Goal: Task Accomplishment & Management: Complete application form

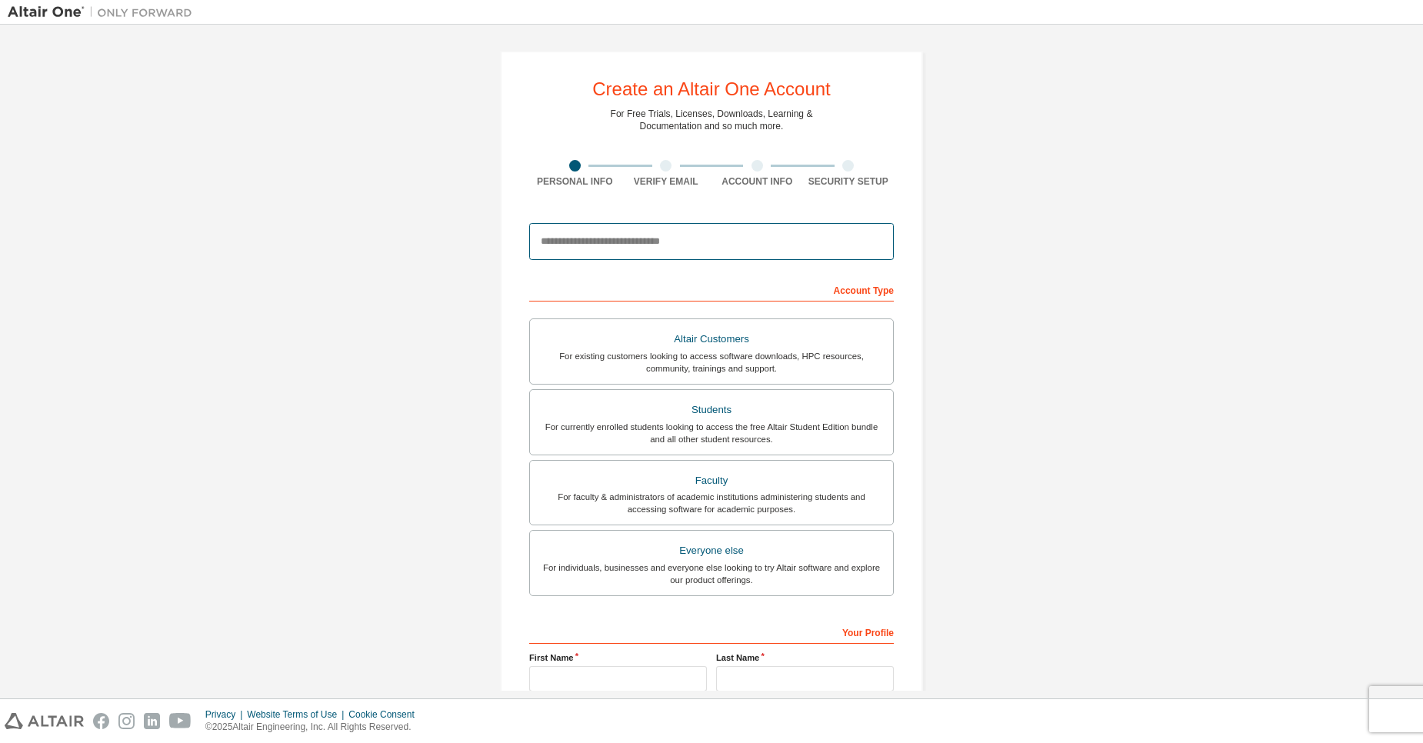
click at [641, 242] on input "email" at bounding box center [711, 241] width 365 height 37
type input "**********"
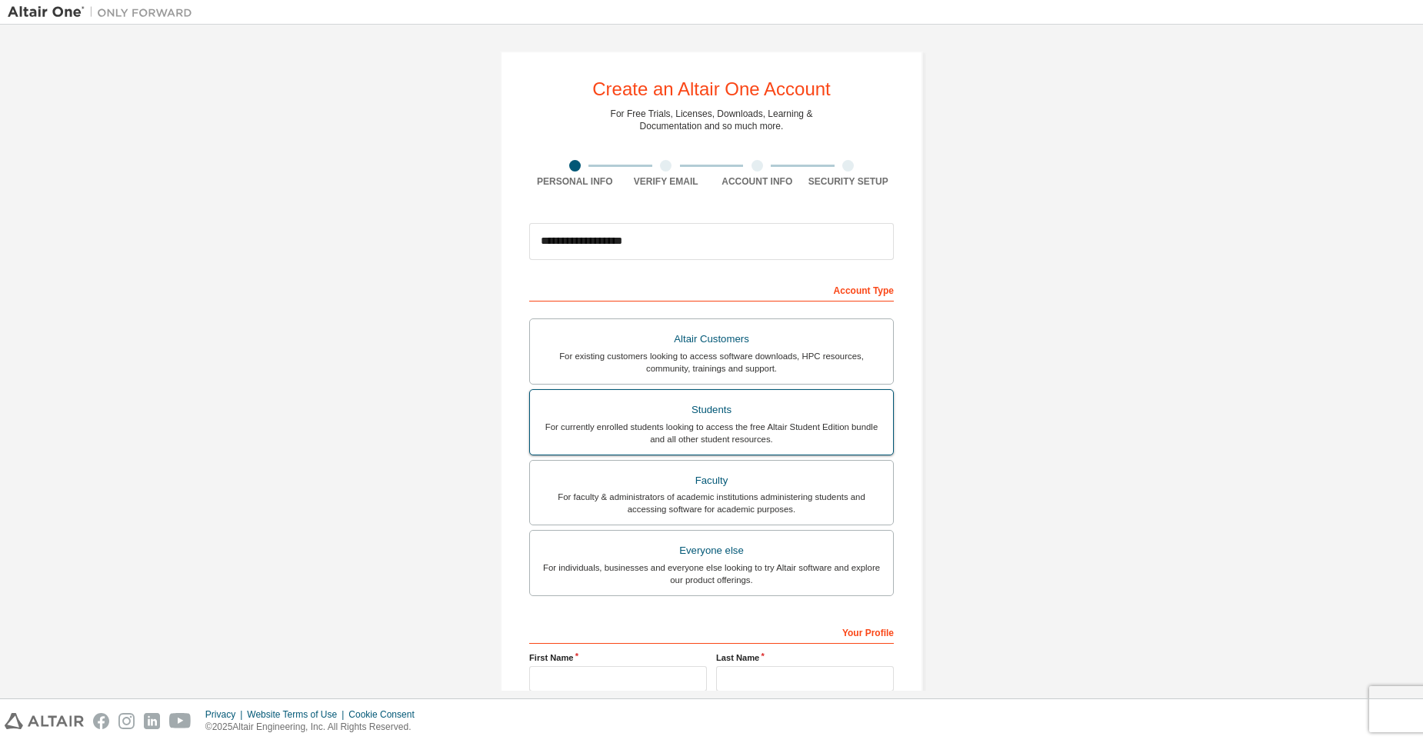
click at [642, 415] on div "Students" at bounding box center [711, 410] width 345 height 22
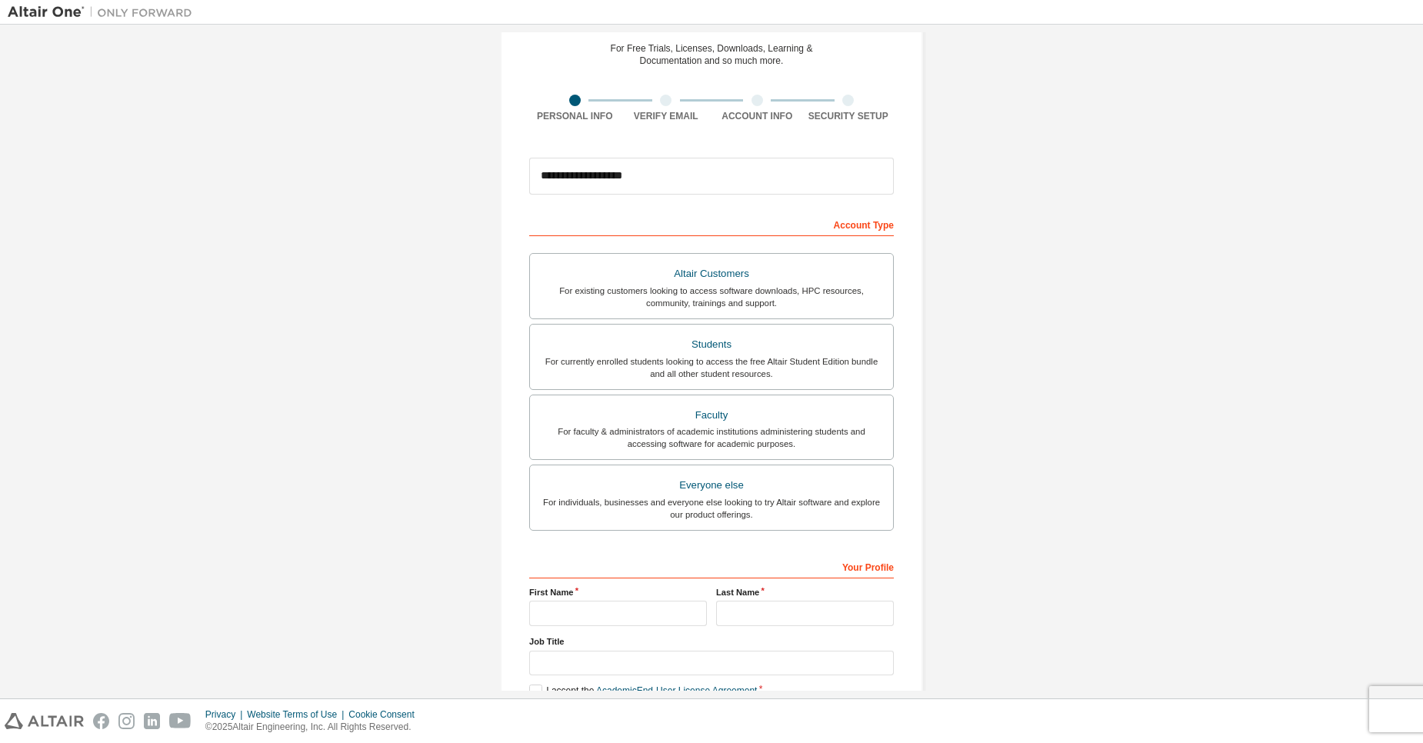
scroll to position [92, 0]
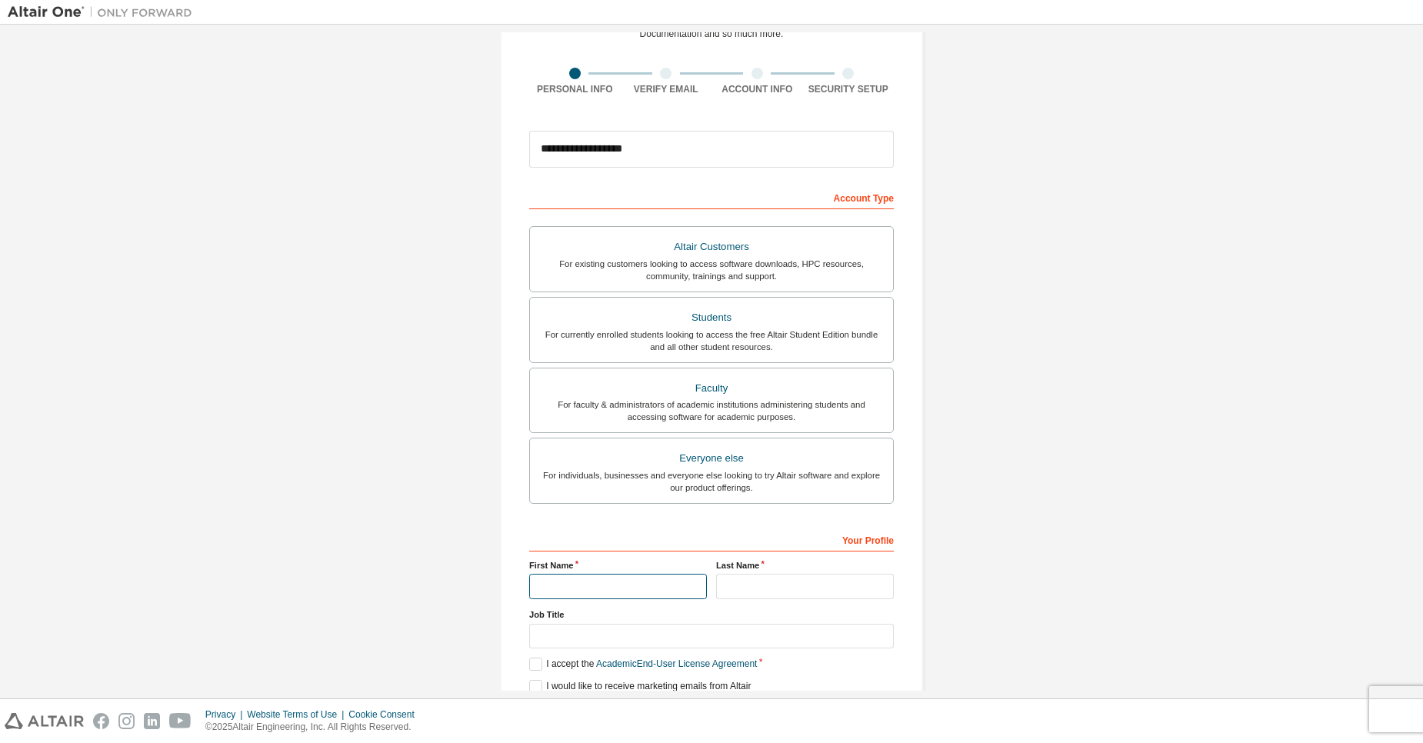
click at [623, 587] on input "text" at bounding box center [618, 586] width 178 height 25
type input "**********"
click at [734, 585] on input "text" at bounding box center [805, 586] width 178 height 25
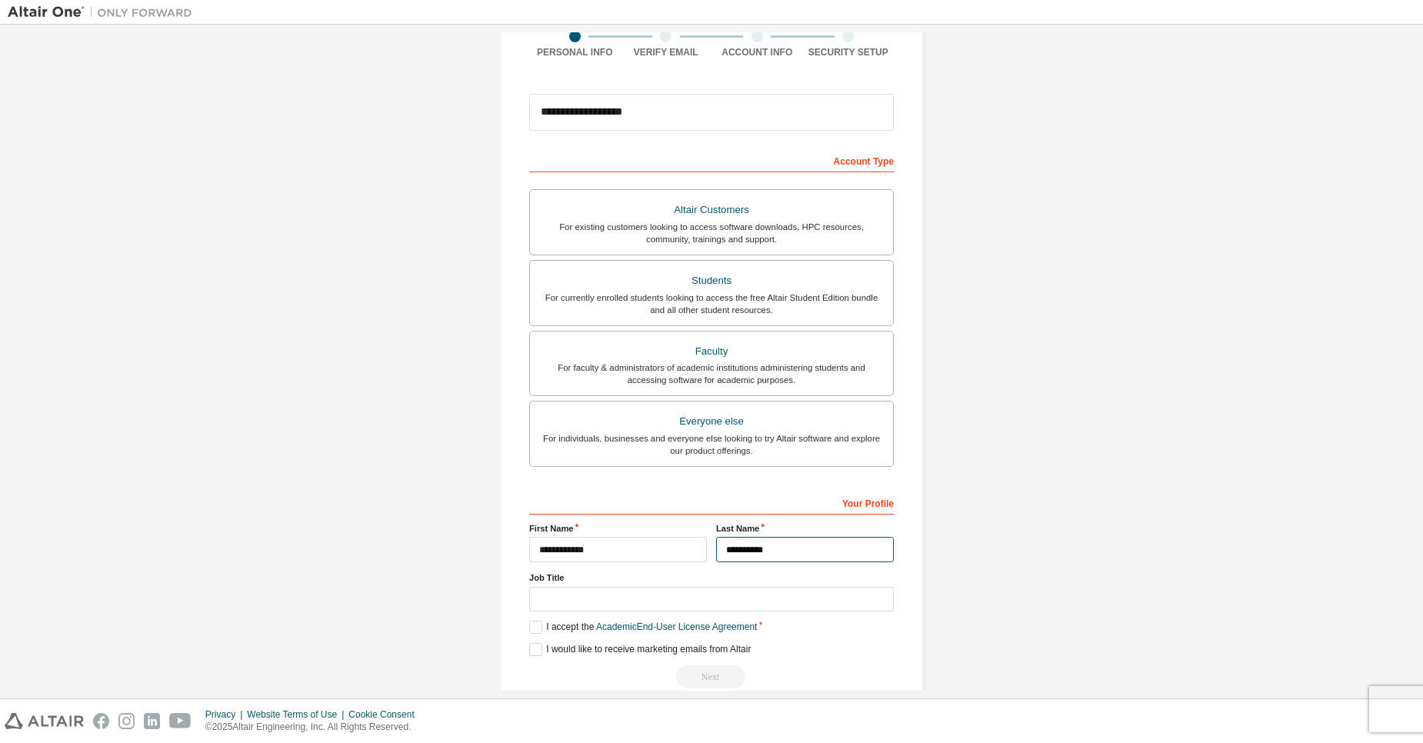
scroll to position [156, 0]
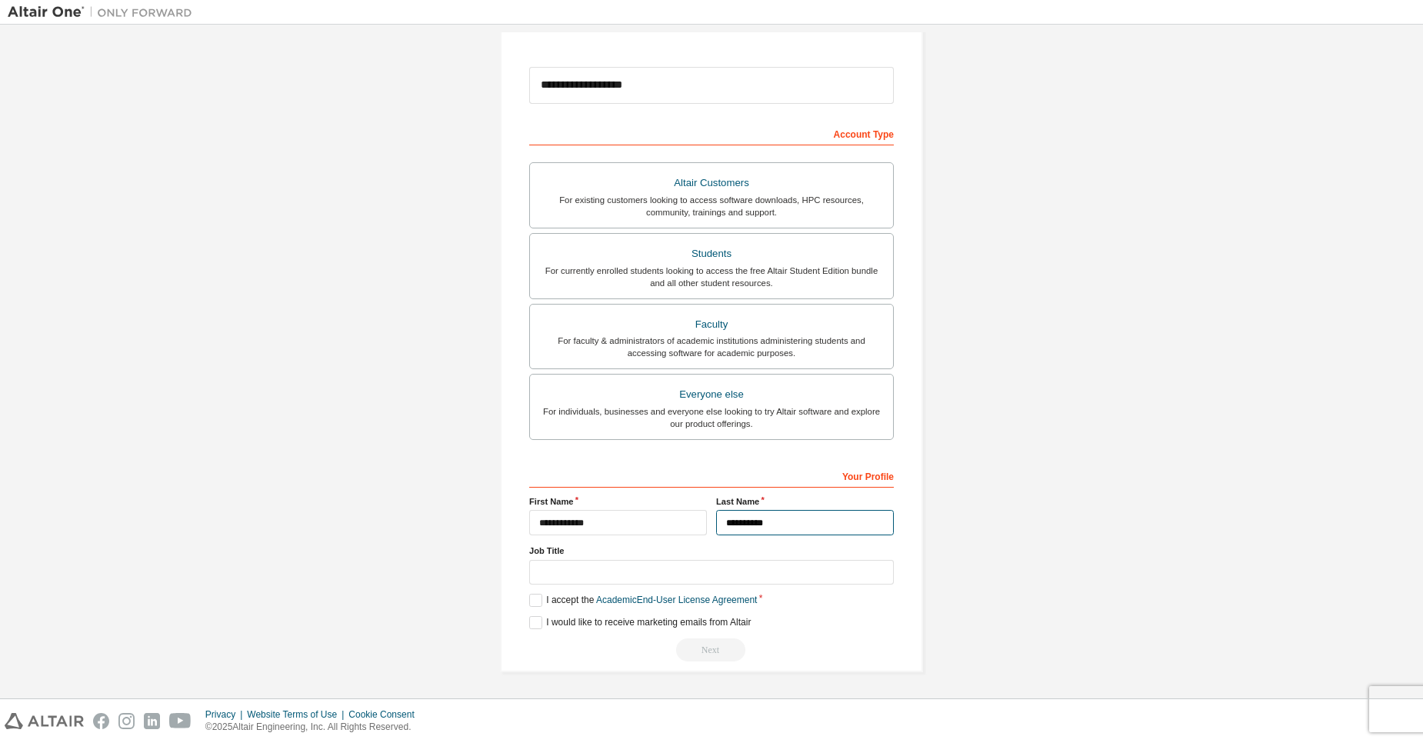
type input "**********"
click at [660, 575] on input "text" at bounding box center [711, 572] width 365 height 25
click at [533, 598] on label "I accept the Academic End-User License Agreement" at bounding box center [643, 600] width 228 height 13
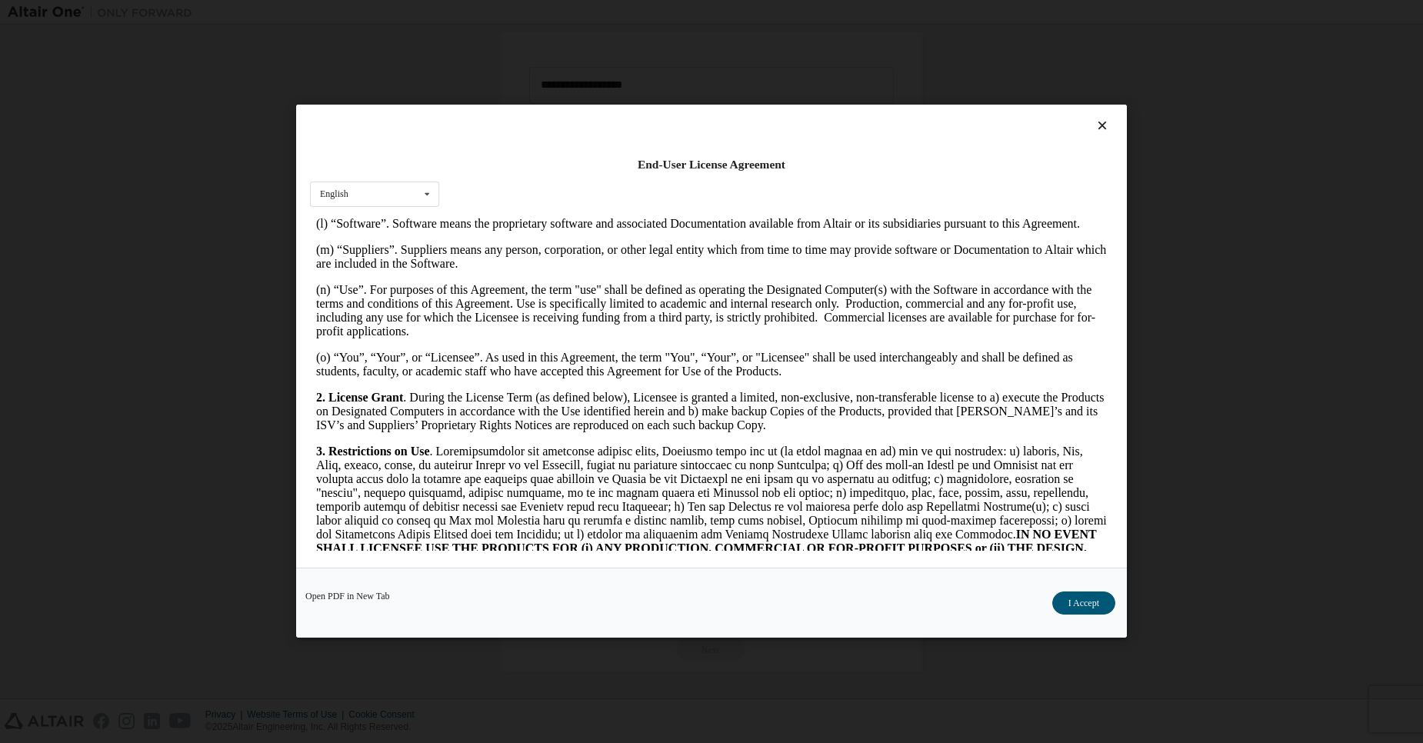
scroll to position [831, 0]
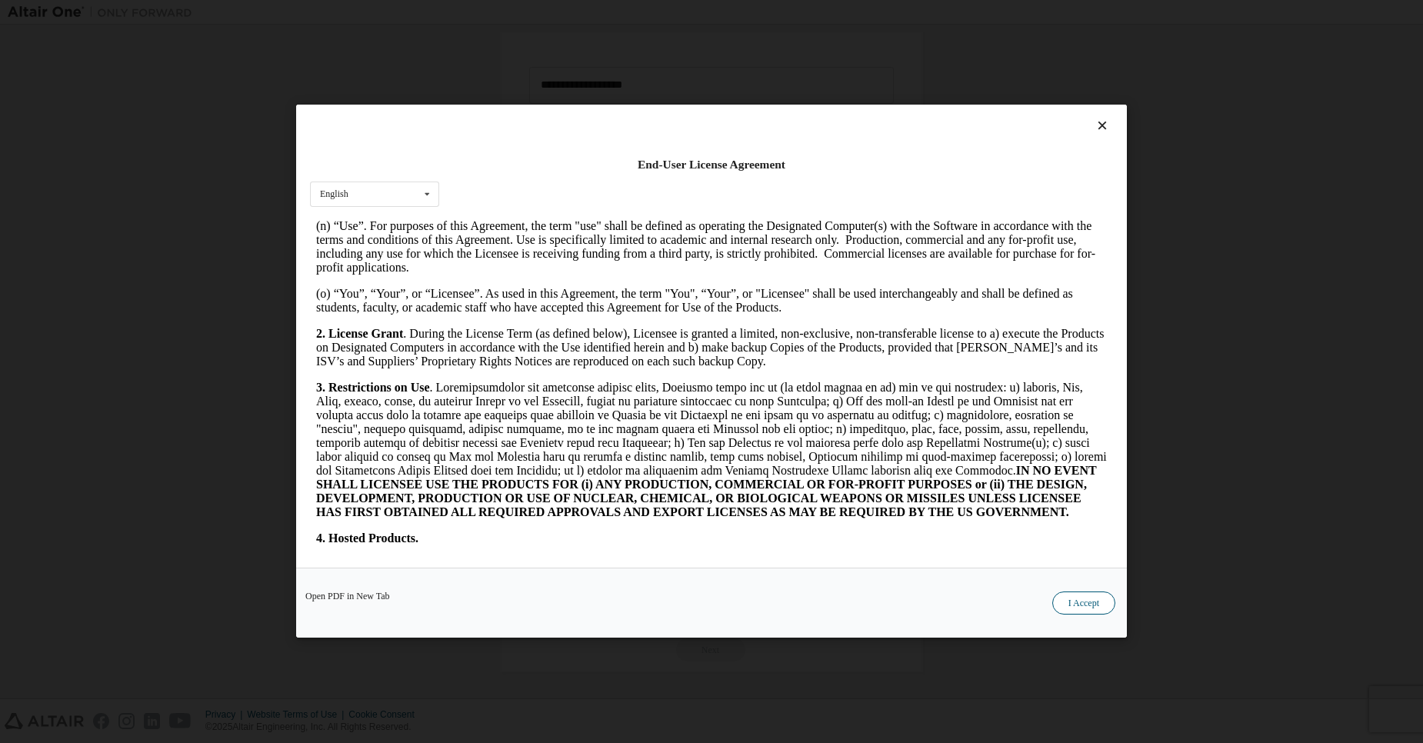
click at [1071, 604] on button "I Accept" at bounding box center [1083, 603] width 63 height 23
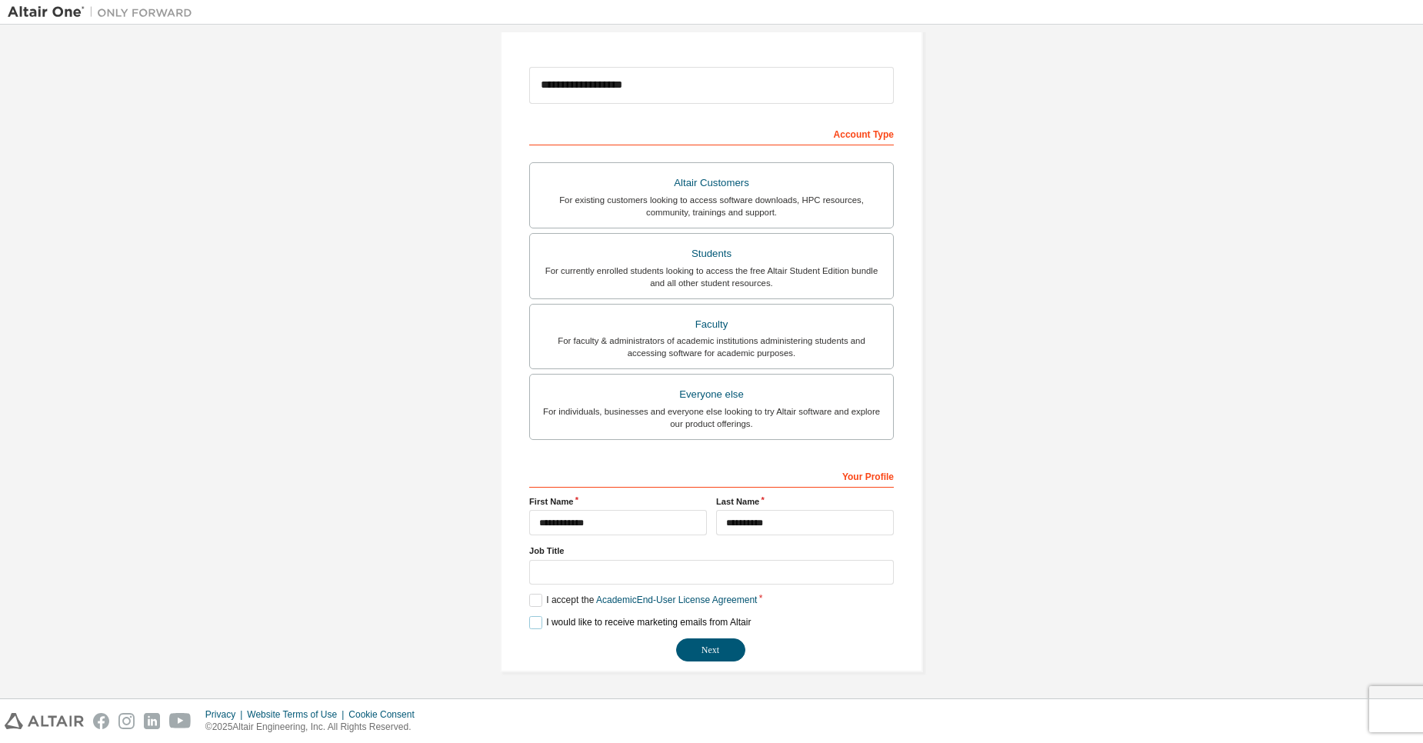
click at [530, 619] on label "I would like to receive marketing emails from Altair" at bounding box center [640, 622] width 222 height 13
click at [535, 618] on label "I would like to receive marketing emails from Altair" at bounding box center [640, 622] width 222 height 13
click at [732, 652] on button "Next" at bounding box center [710, 649] width 69 height 23
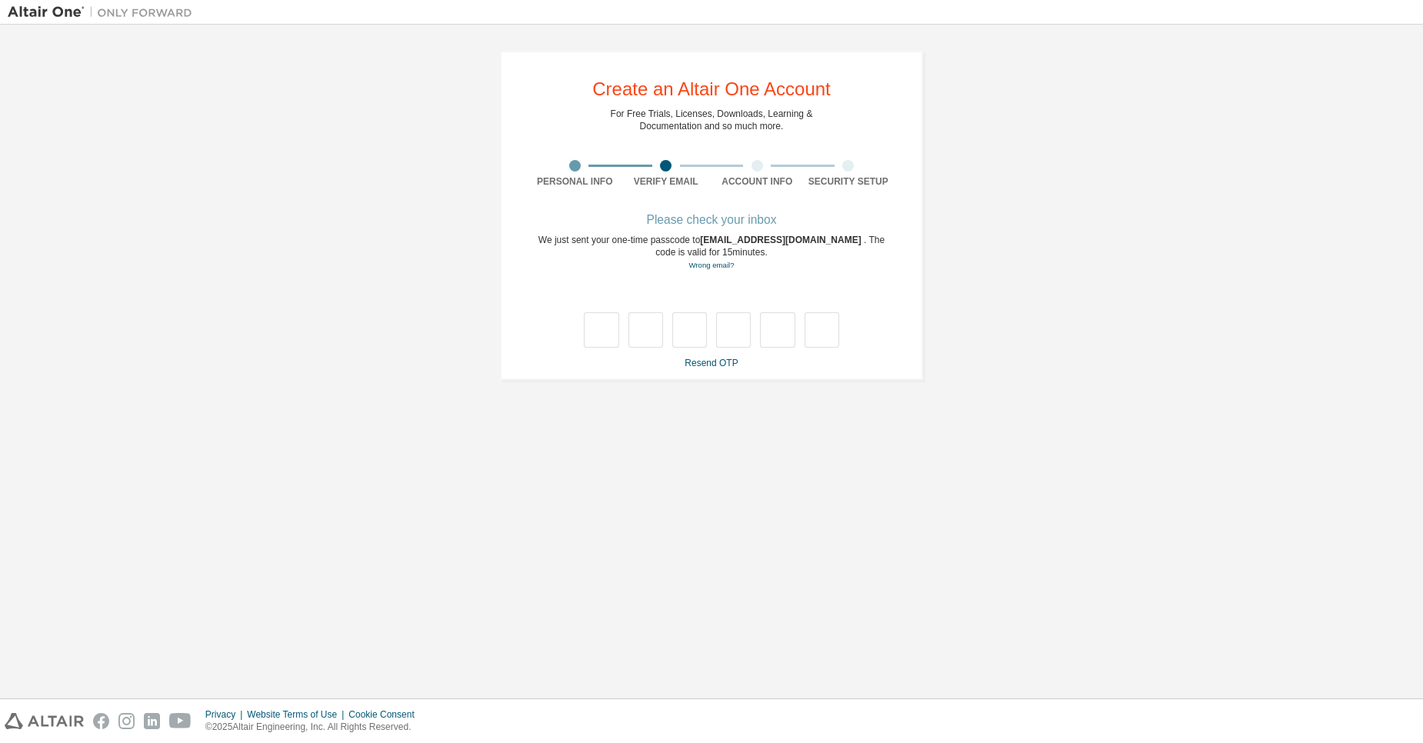
click at [575, 169] on div at bounding box center [575, 166] width 12 height 12
click at [608, 326] on input "text" at bounding box center [601, 329] width 35 height 35
type input "*"
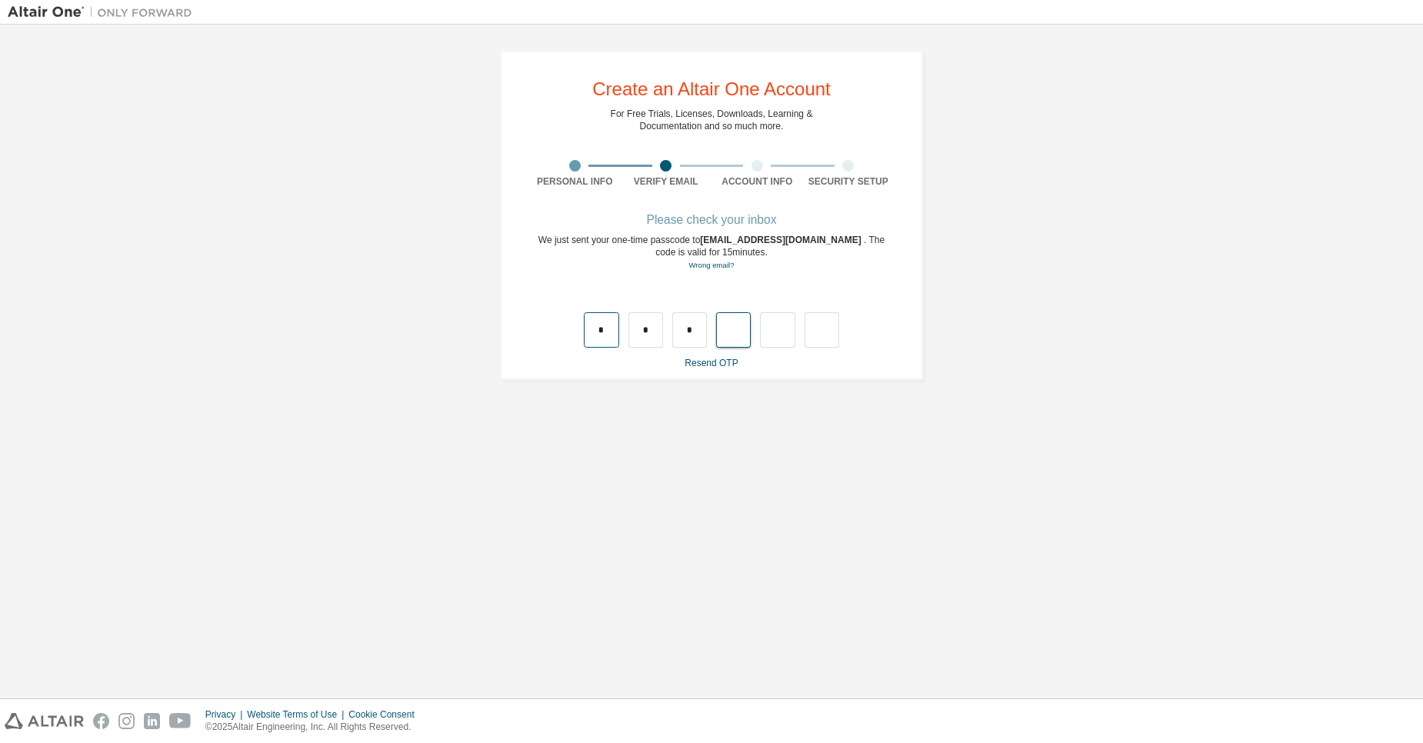
type input "*"
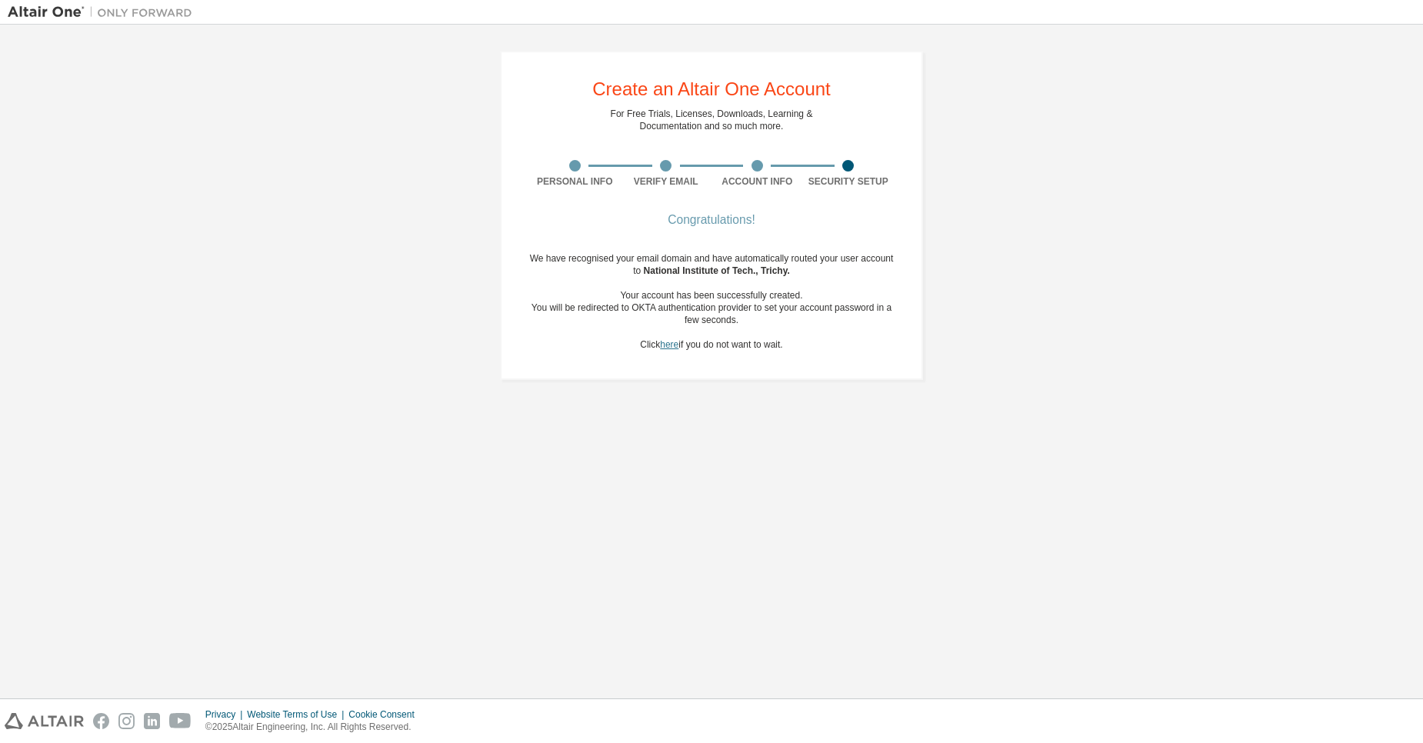
click at [668, 345] on link "here" at bounding box center [669, 344] width 18 height 11
